Goal: Information Seeking & Learning: Learn about a topic

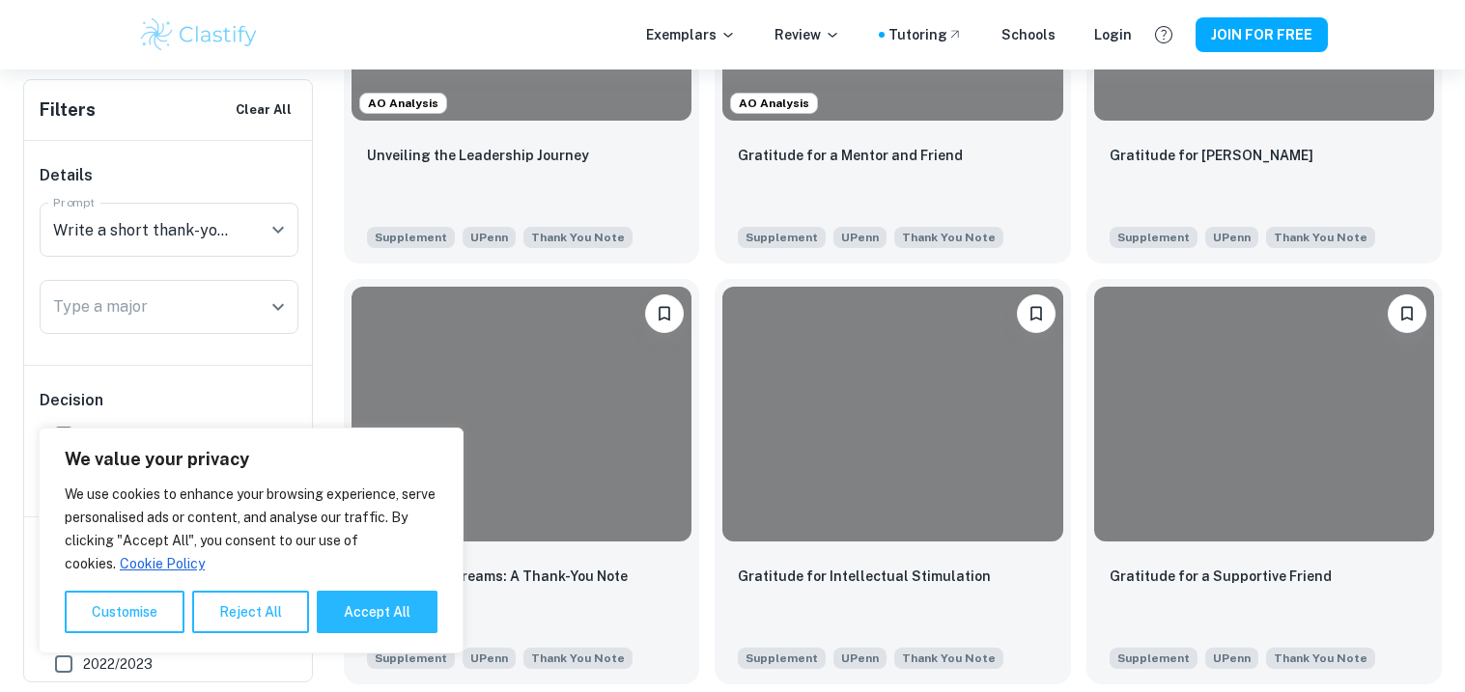
scroll to position [694, 0]
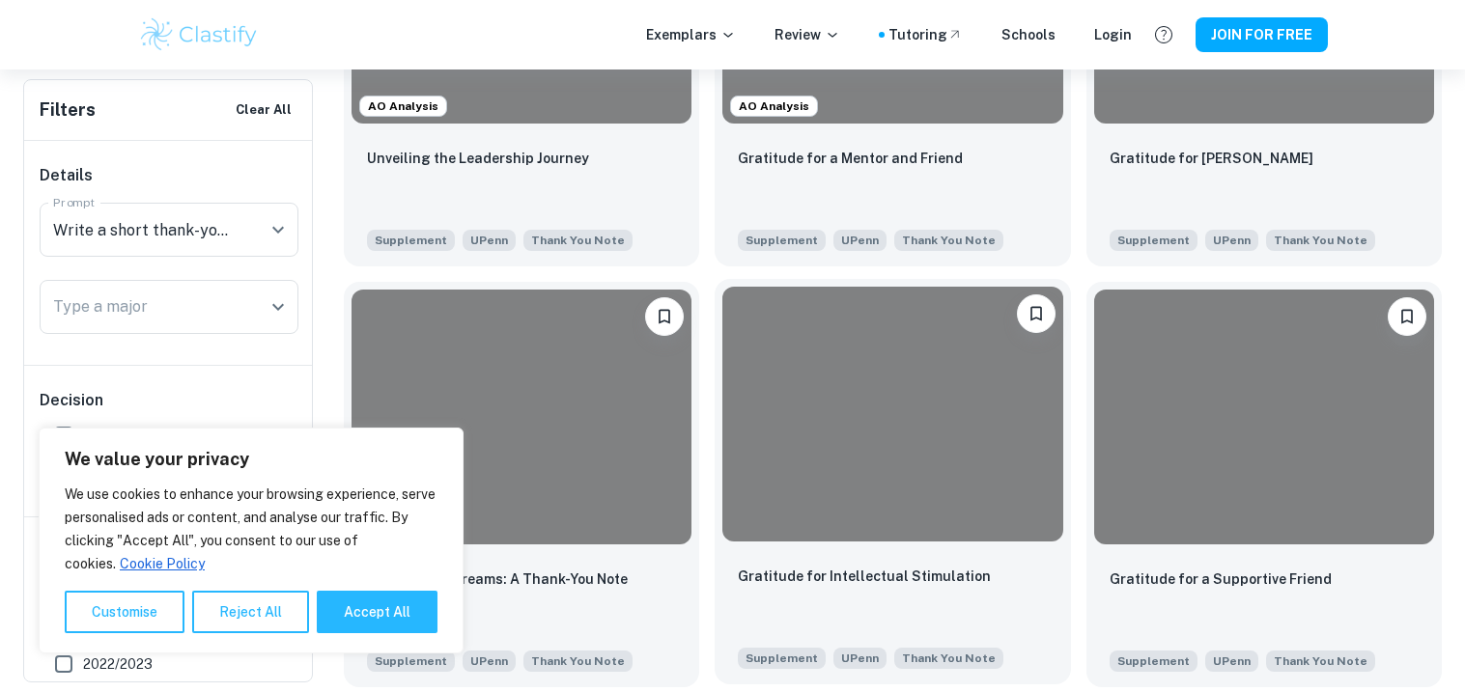
click at [848, 544] on div at bounding box center [892, 414] width 355 height 270
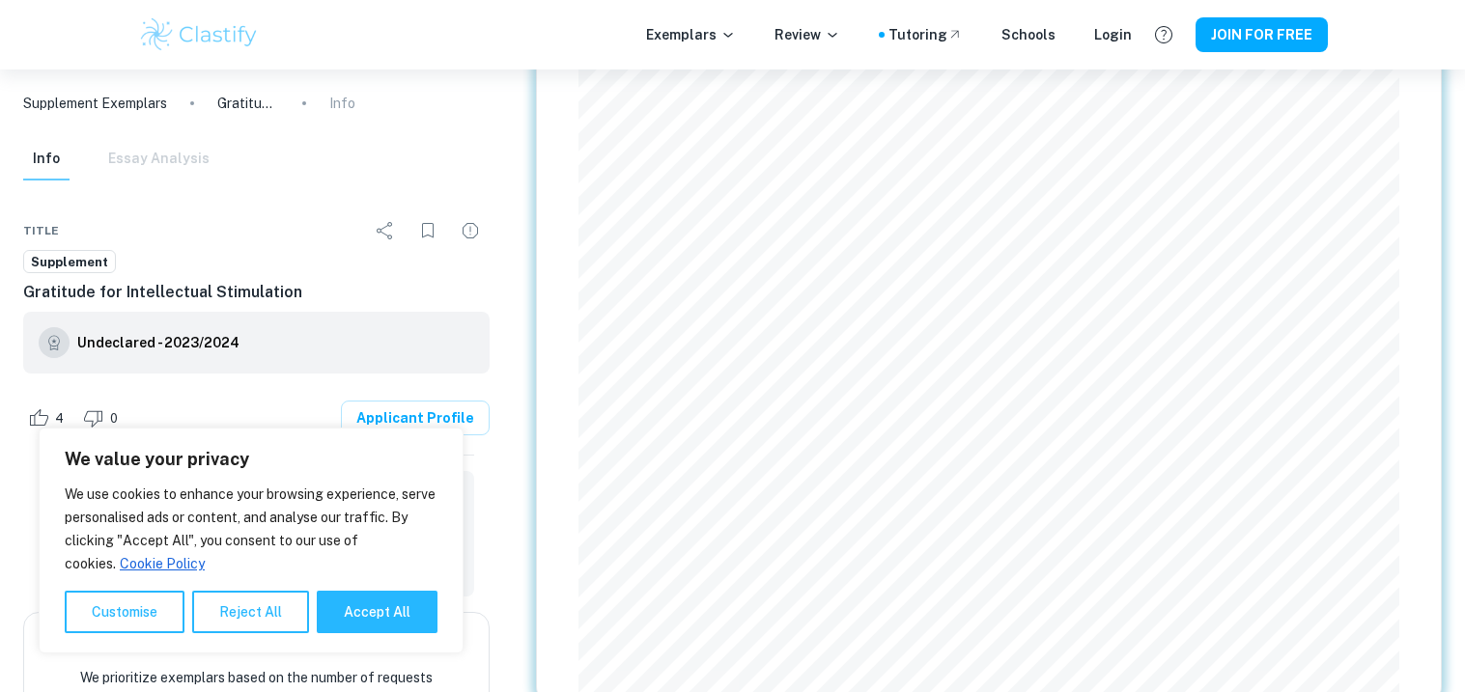
scroll to position [142, 0]
click at [557, 251] on div "1 Write a short thank-you note to someone you have not yet thanked and would li…" at bounding box center [989, 325] width 906 height 749
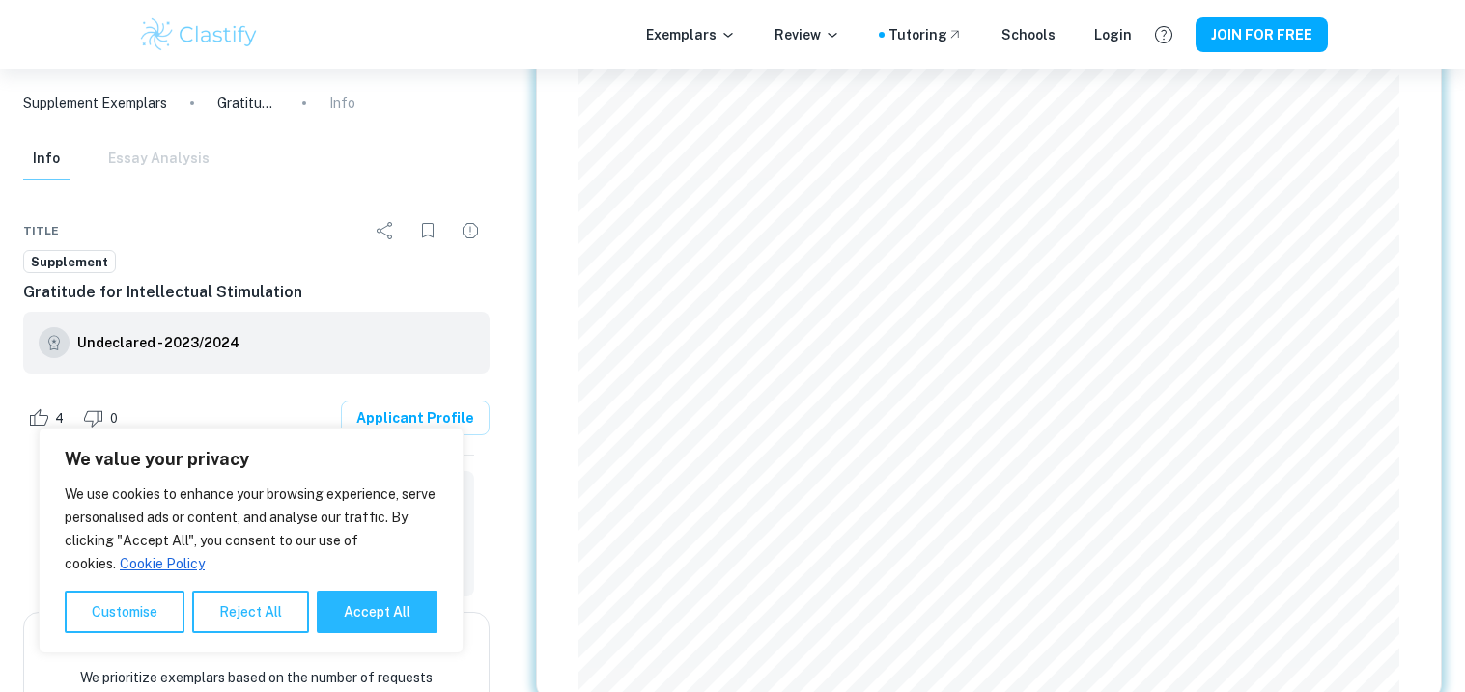
click at [557, 251] on div "1 Write a short thank-you note to someone you have not yet thanked and would li…" at bounding box center [989, 325] width 906 height 749
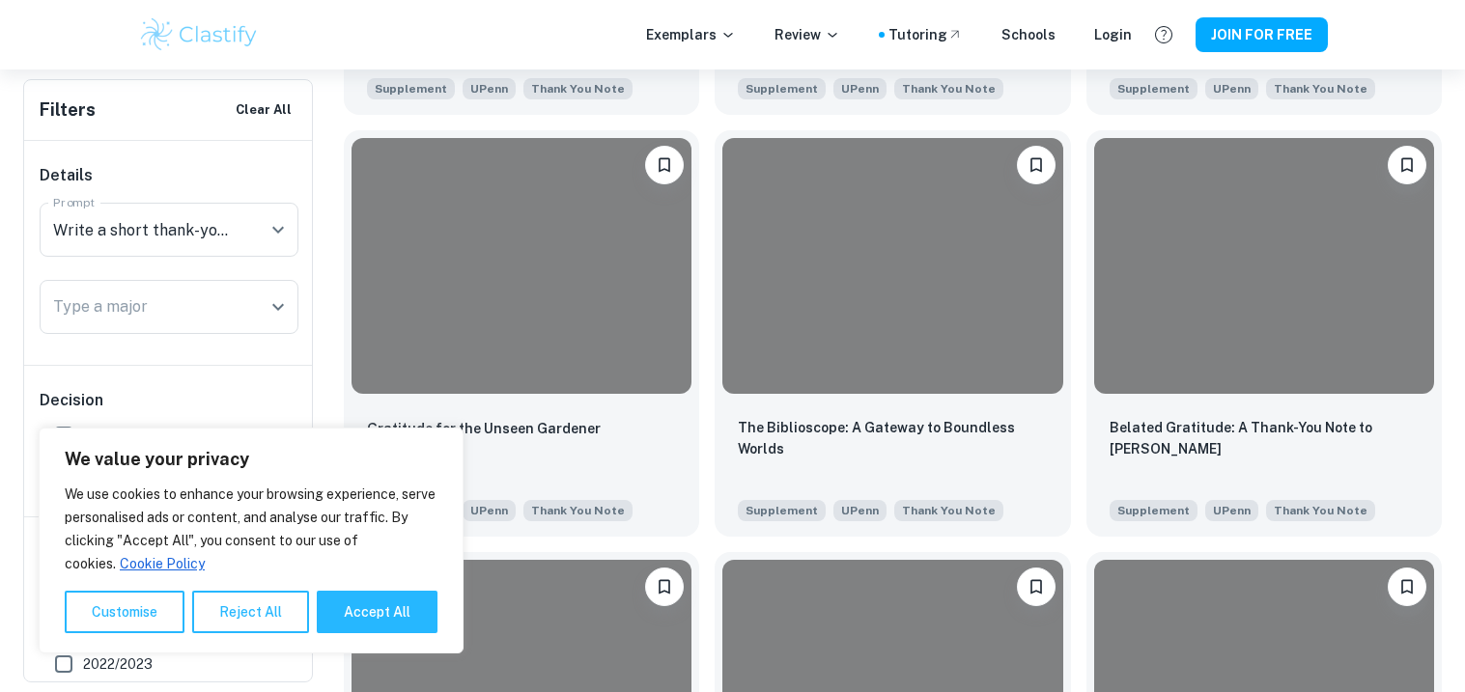
scroll to position [1759, 0]
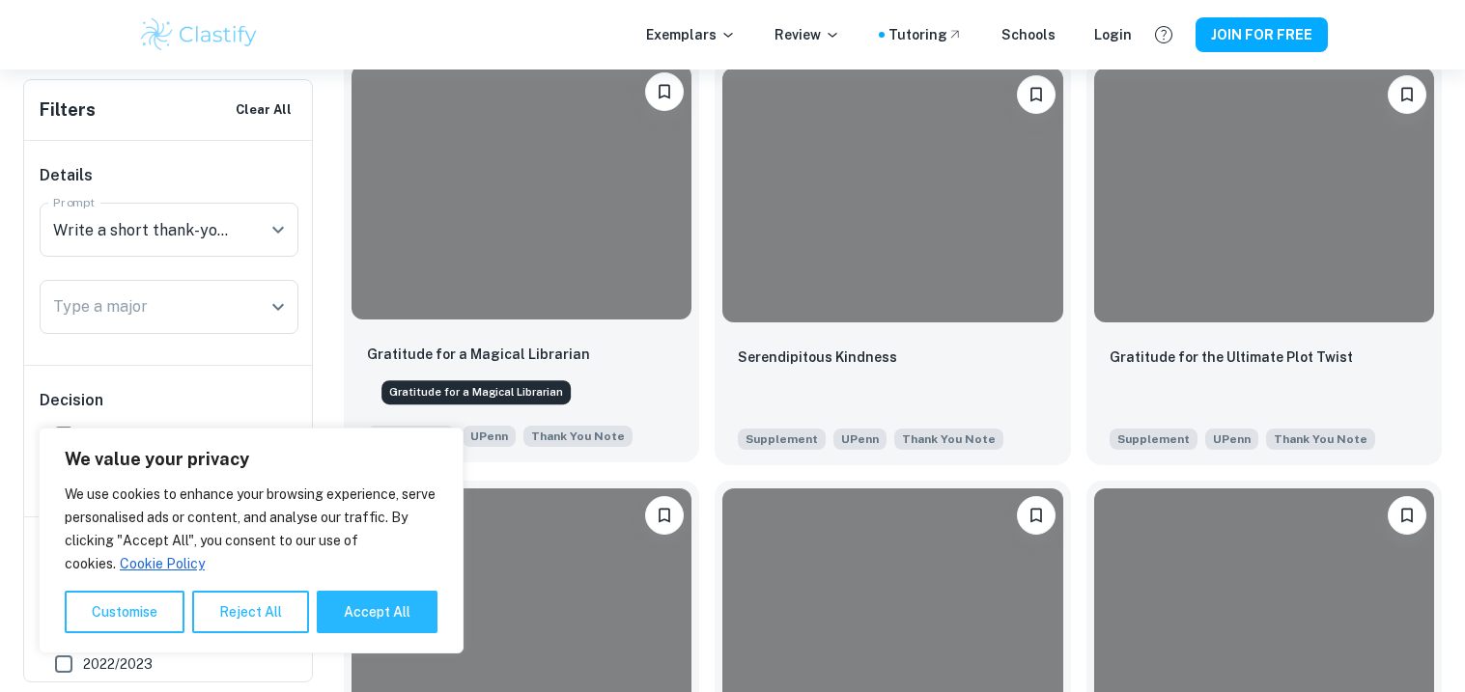
click at [540, 364] on p "Gratitude for a Magical Librarian" at bounding box center [478, 354] width 223 height 21
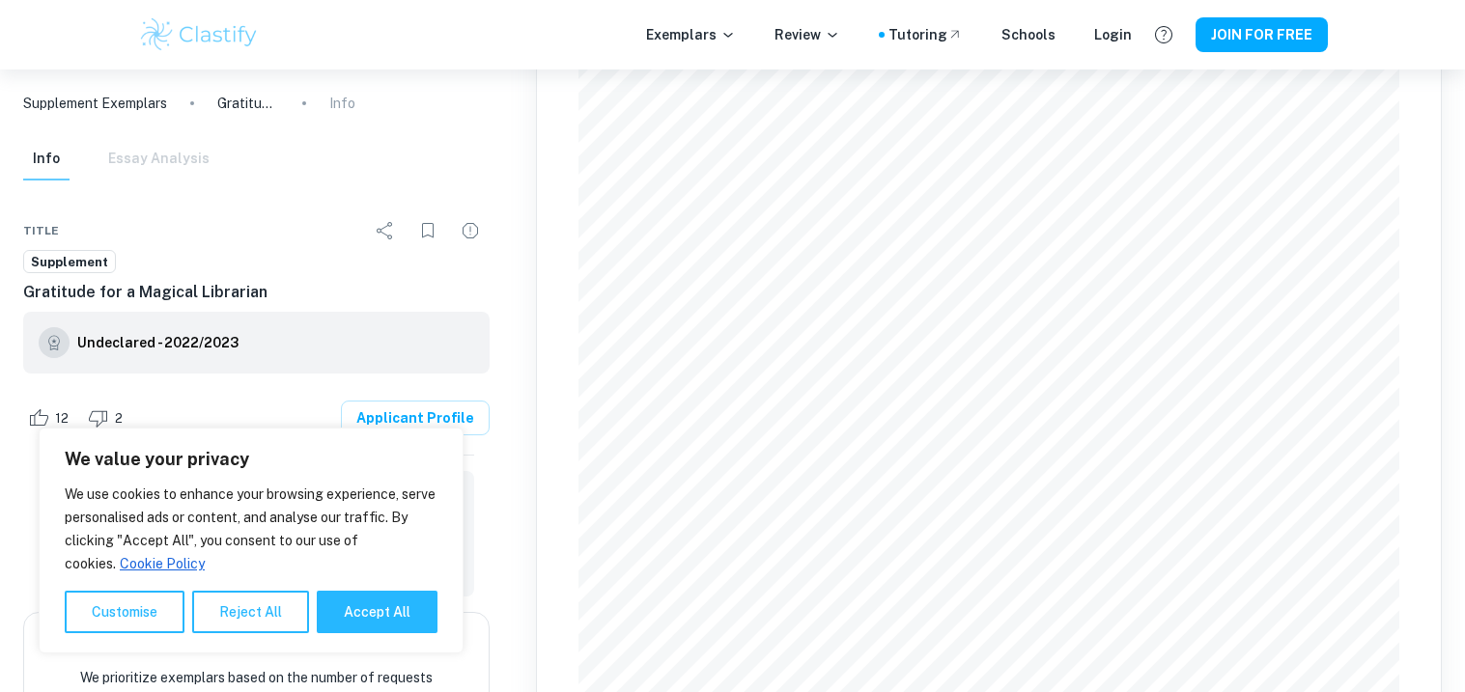
scroll to position [885, 0]
